Goal: Task Accomplishment & Management: Use online tool/utility

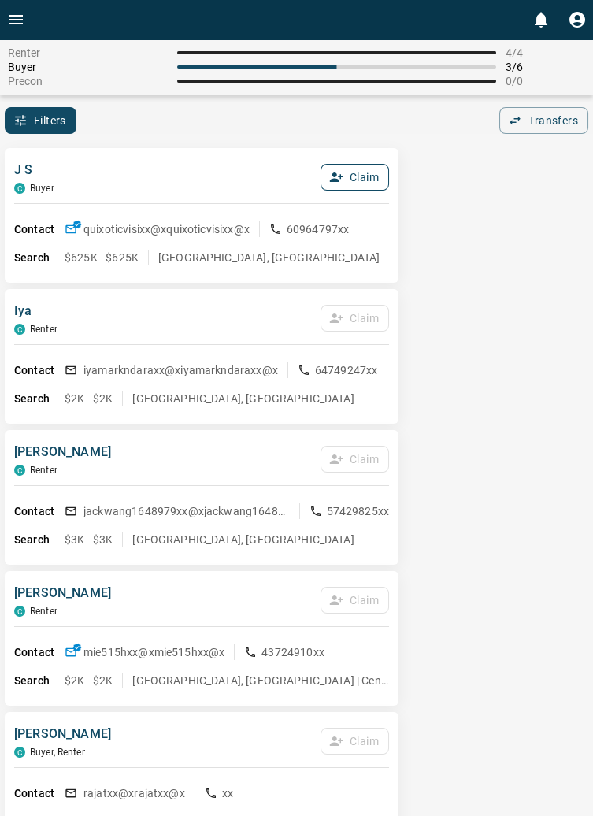
click at [378, 177] on button "Claim" at bounding box center [355, 177] width 69 height 27
click at [356, 179] on button "Confirm Claim" at bounding box center [333, 177] width 113 height 27
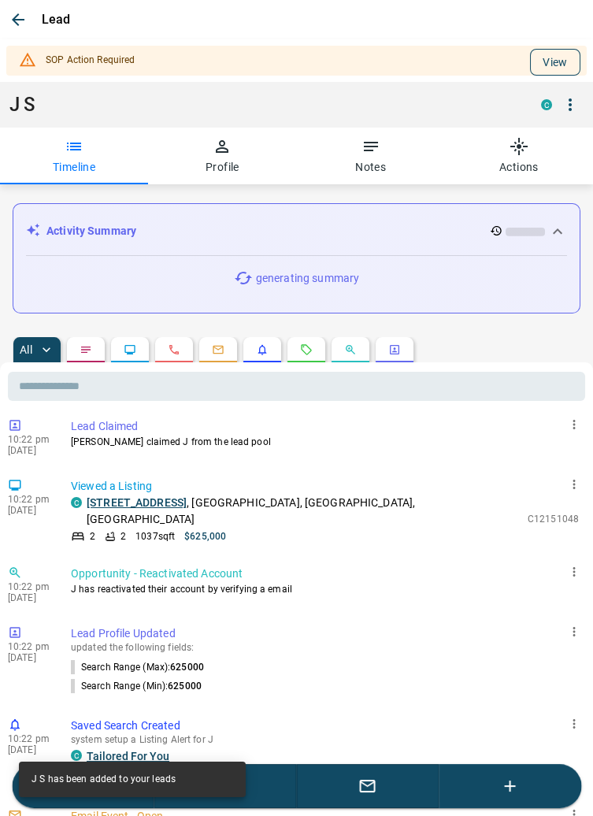
click at [571, 60] on button "View" at bounding box center [555, 62] width 50 height 27
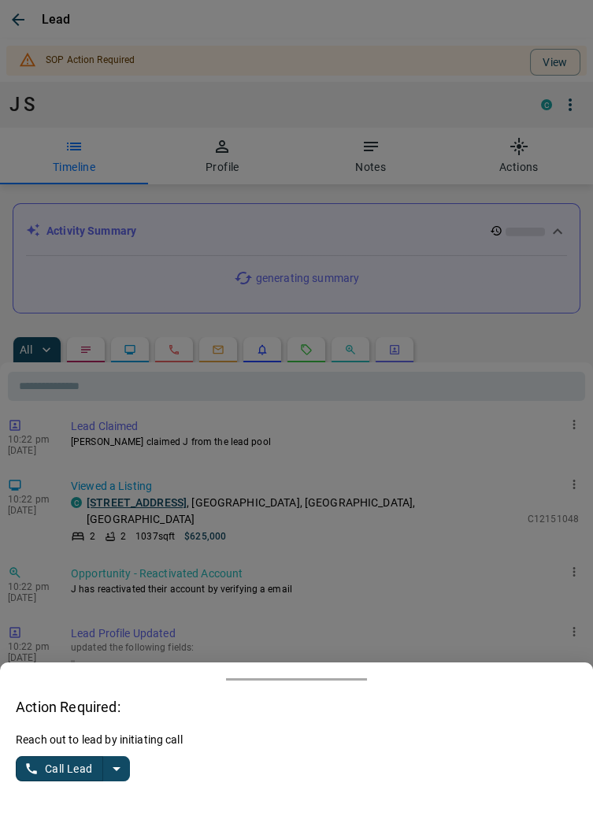
click at [128, 769] on button "split button" at bounding box center [116, 769] width 27 height 25
click at [102, 746] on li "Log Manual Call" at bounding box center [74, 739] width 96 height 24
click at [74, 774] on button "Log Manual Call" at bounding box center [68, 769] width 104 height 25
click at [50, 772] on button "No" at bounding box center [60, 769] width 28 height 24
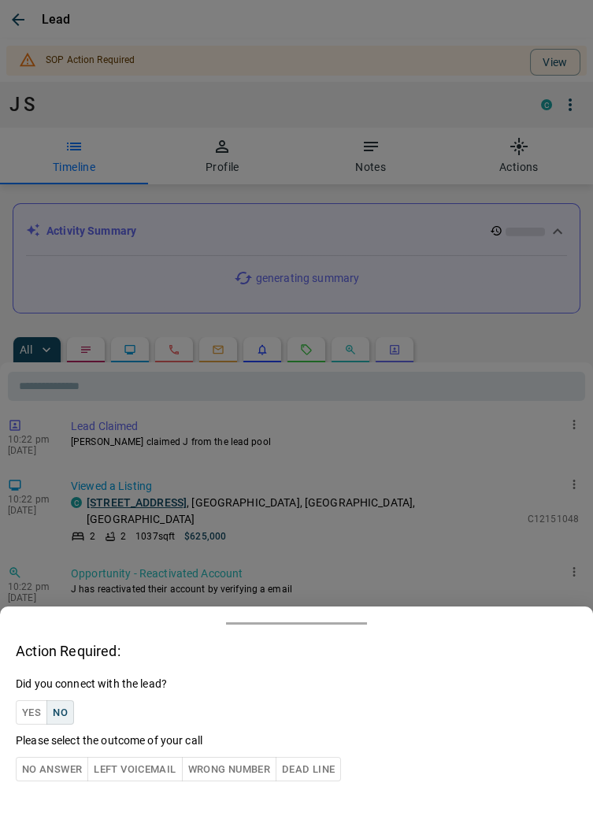
click at [26, 713] on button "Yes" at bounding box center [32, 713] width 32 height 24
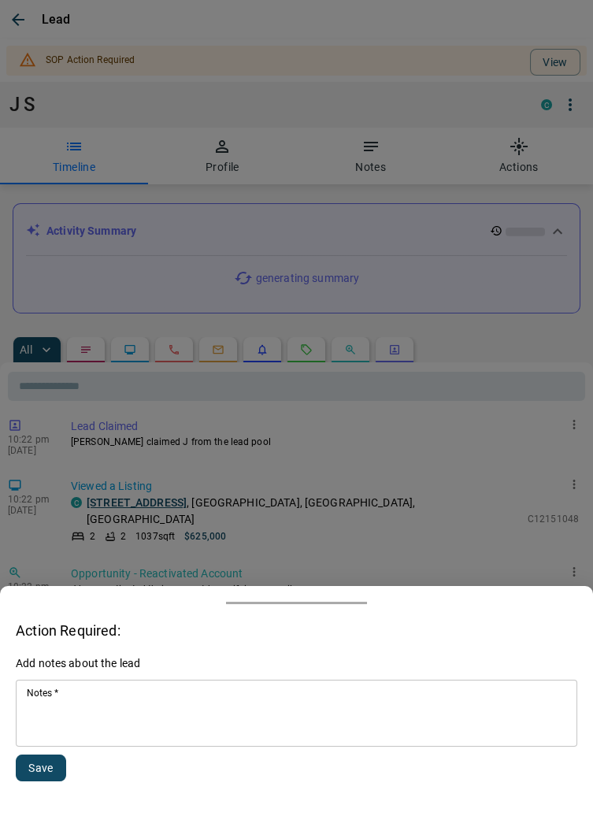
click at [119, 717] on textarea "Notes   *" at bounding box center [297, 714] width 540 height 54
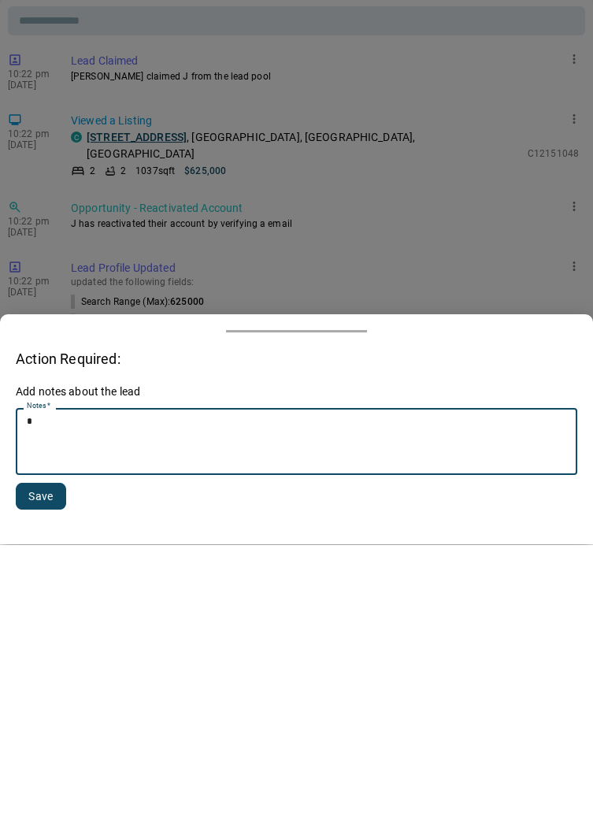
scroll to position [433, 0]
type textarea "**********"
click at [61, 771] on button "Save" at bounding box center [41, 768] width 50 height 27
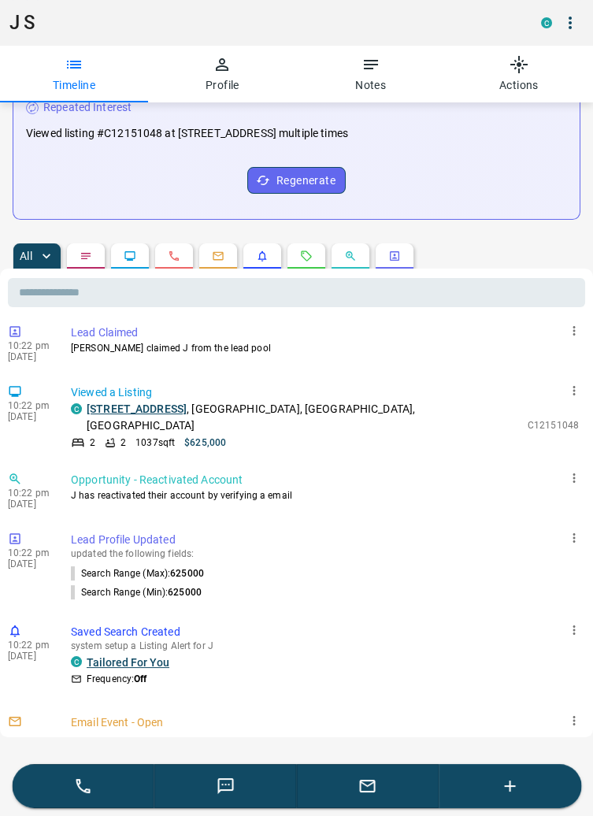
scroll to position [0, 0]
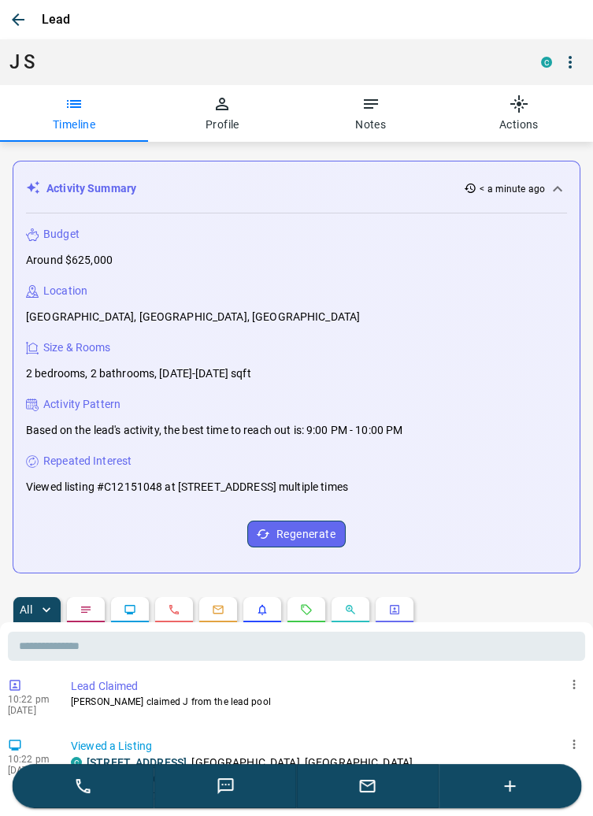
click at [27, 21] on icon "button" at bounding box center [18, 19] width 19 height 19
